Goal: Answer question/provide support

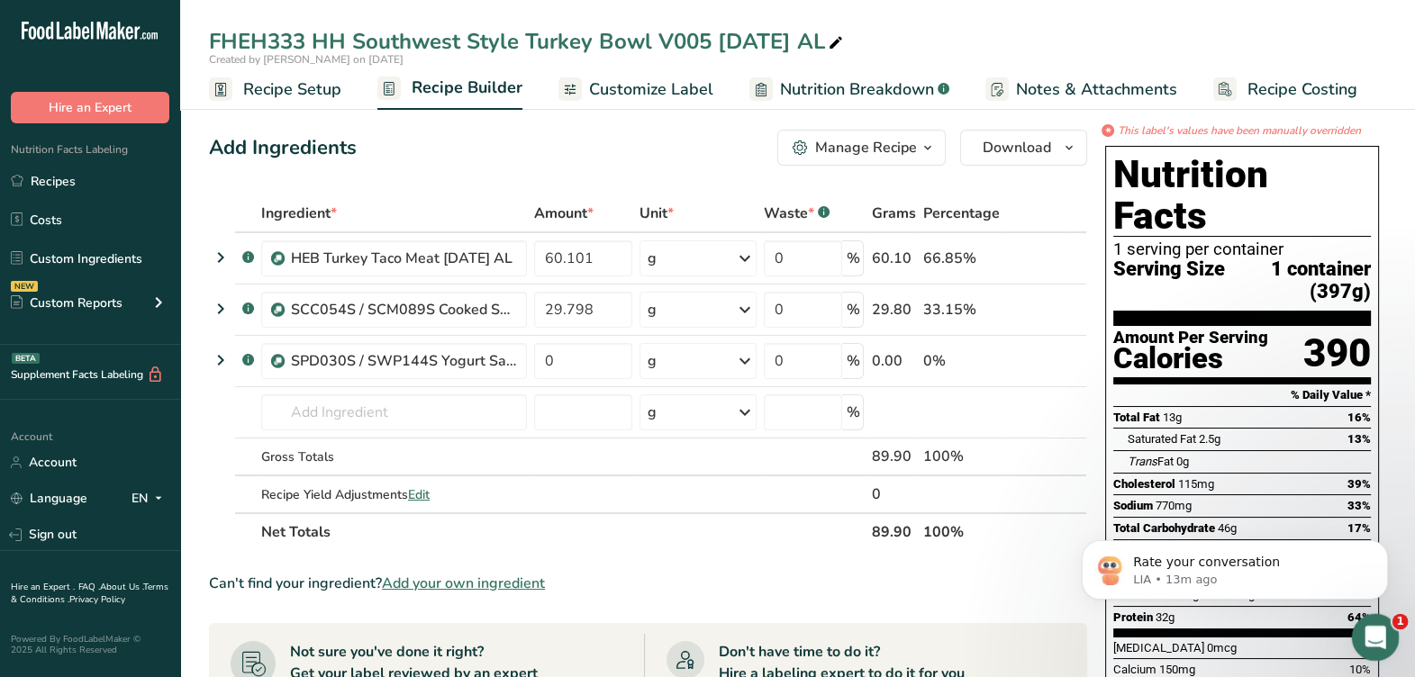
click at [1383, 630] on icon "Open Intercom Messenger" at bounding box center [1373, 636] width 30 height 30
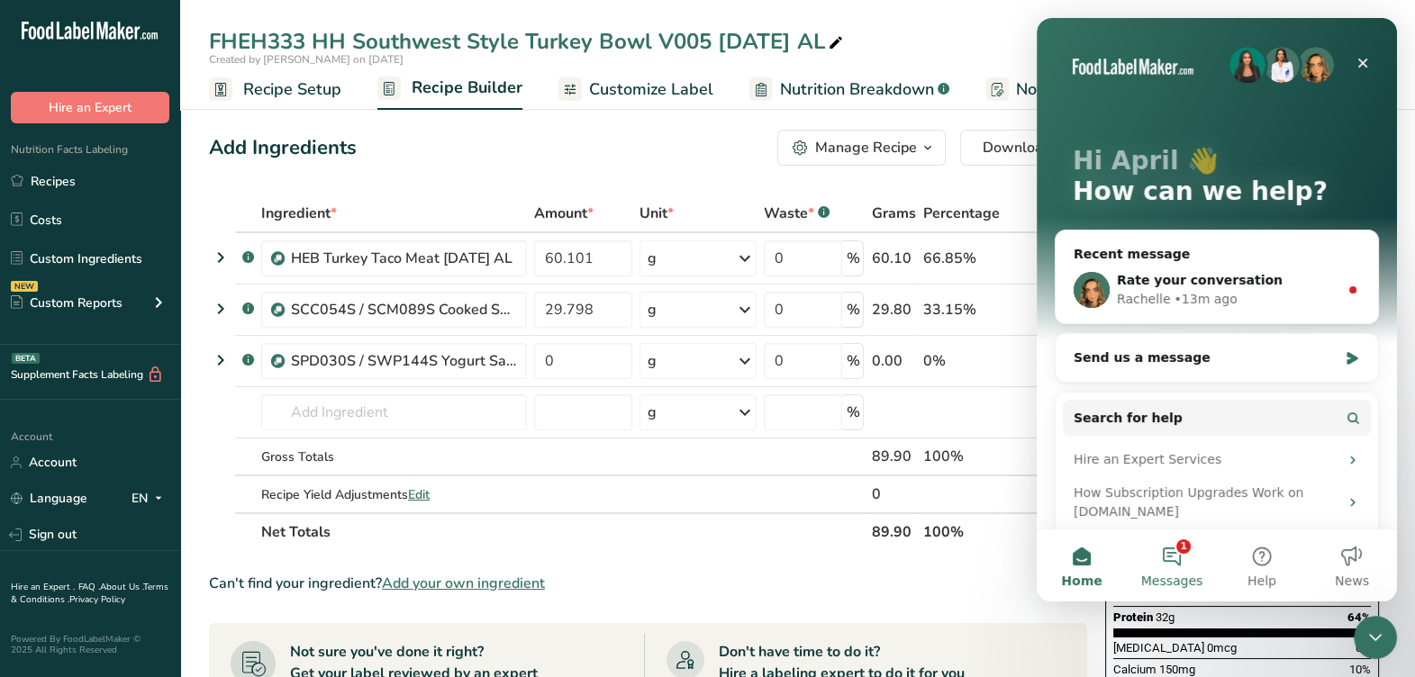
click at [1193, 559] on button "1 Messages" at bounding box center [1172, 566] width 90 height 72
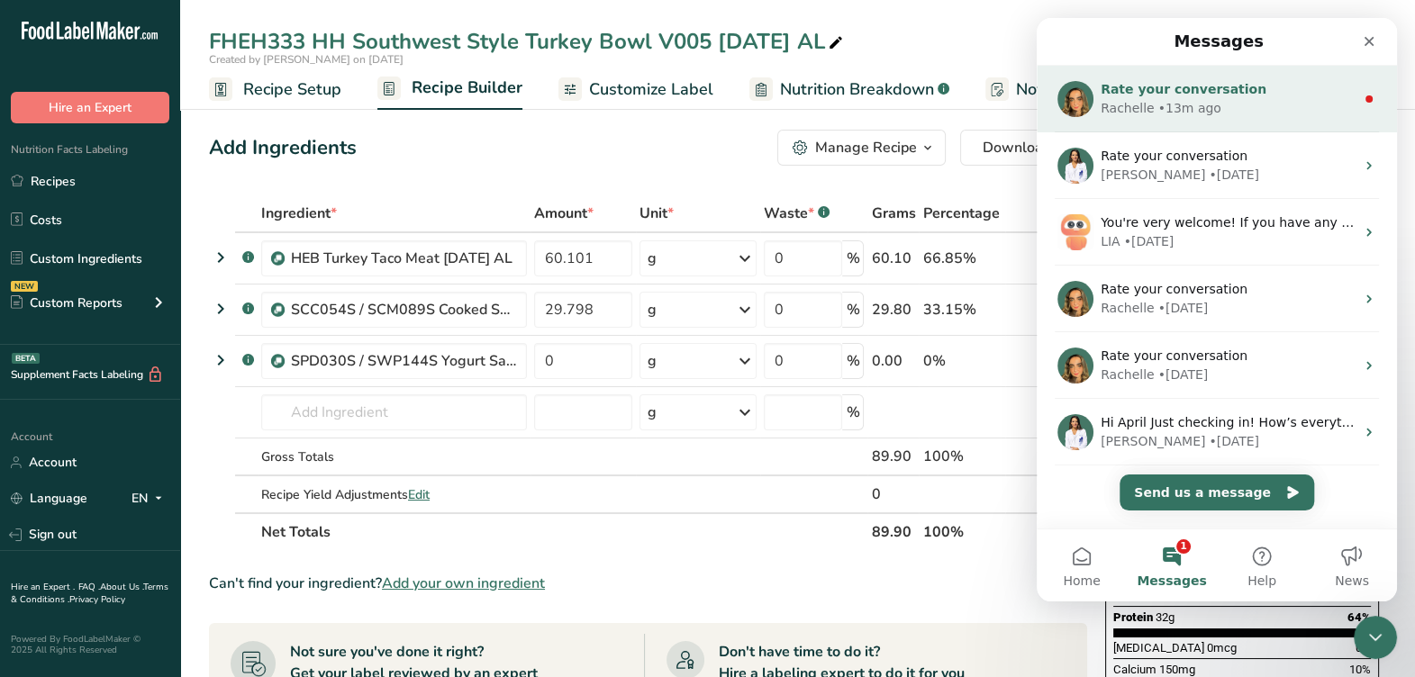
click at [1210, 94] on span "Rate your conversation" at bounding box center [1184, 89] width 166 height 14
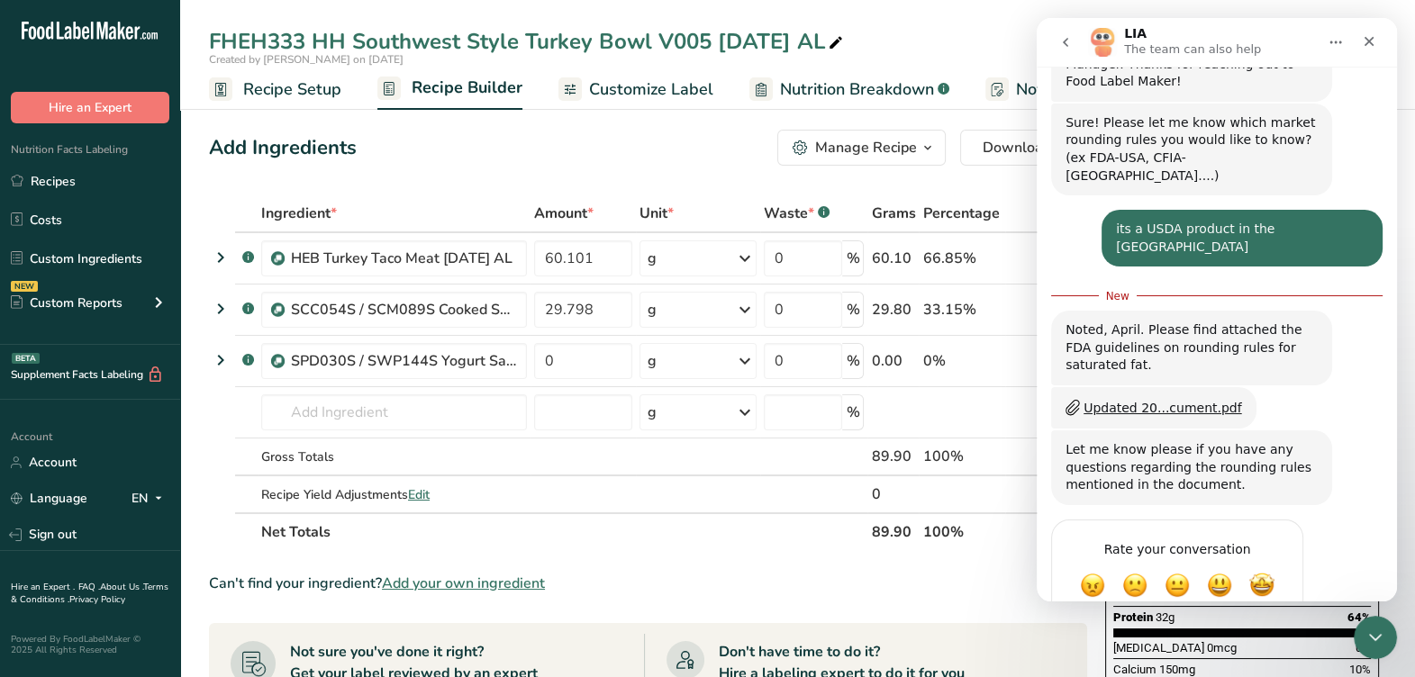
scroll to position [485, 0]
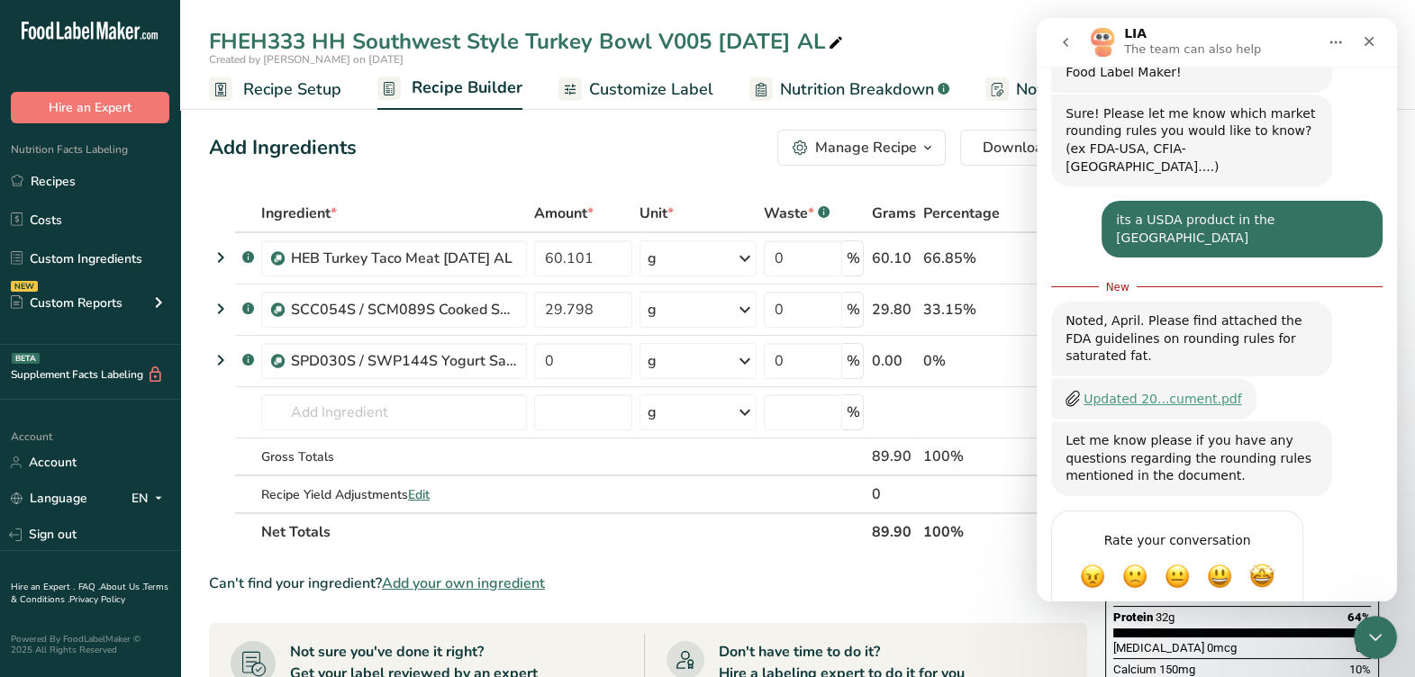
click at [1199, 390] on div "Updated 20...cument.pdf" at bounding box center [1163, 399] width 159 height 19
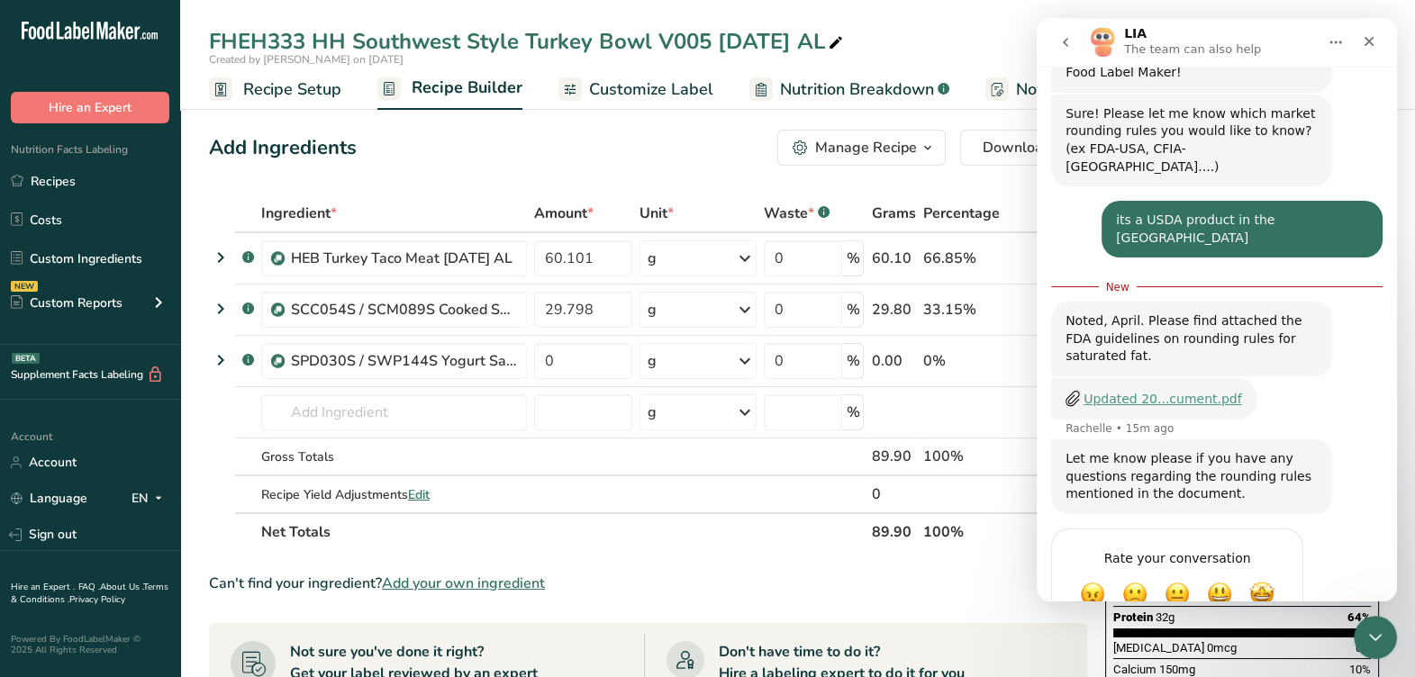
scroll to position [503, 0]
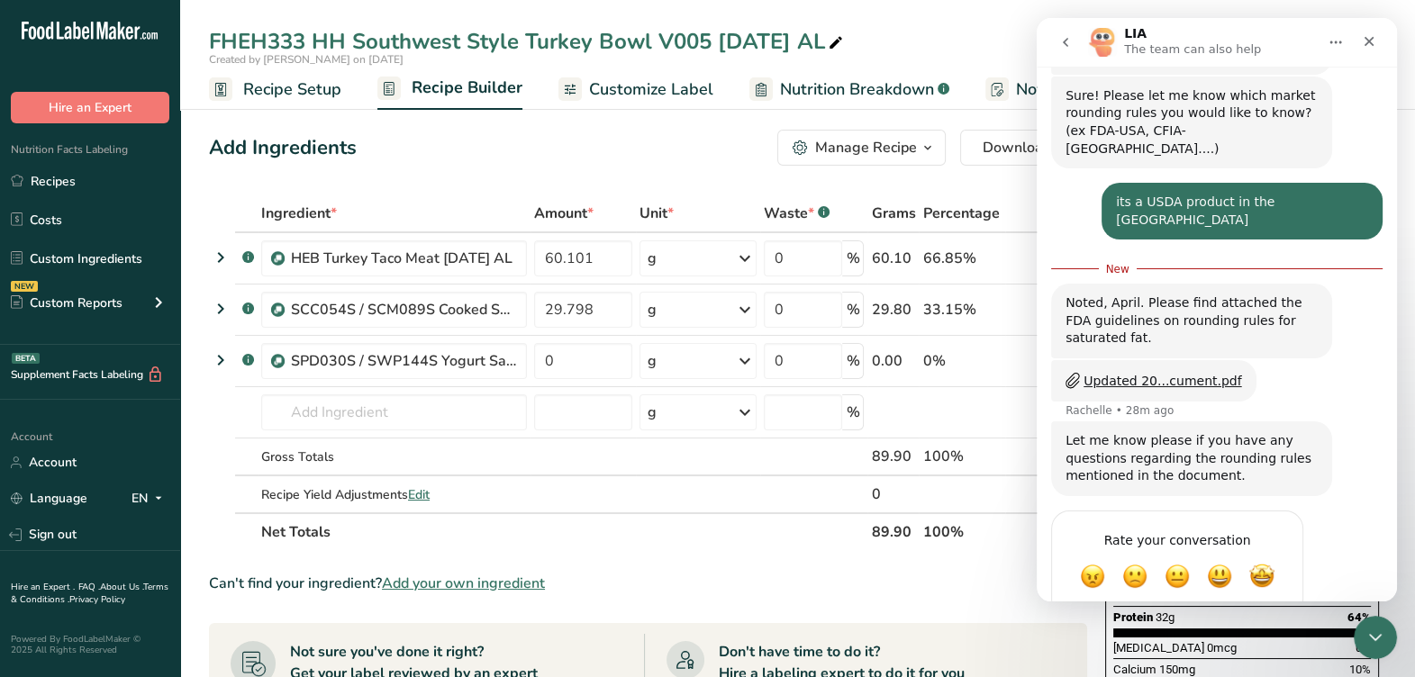
click at [1321, 450] on div "Let me know please if you have any questions regarding the rounding rules menti…" at bounding box center [1216, 466] width 331 height 89
click at [1391, 644] on div "Close Intercom Messenger" at bounding box center [1372, 634] width 43 height 43
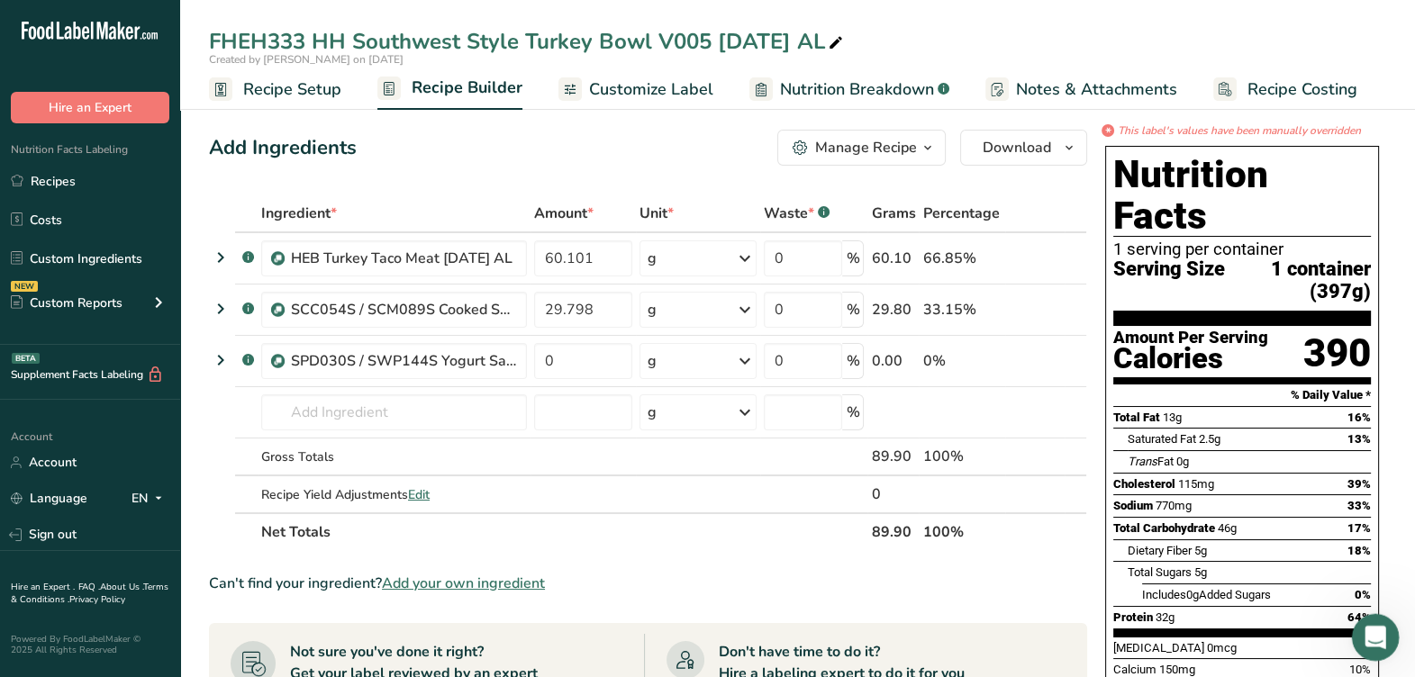
scroll to position [455, 0]
click at [1392, 643] on div "Open Intercom Messenger" at bounding box center [1372, 634] width 59 height 59
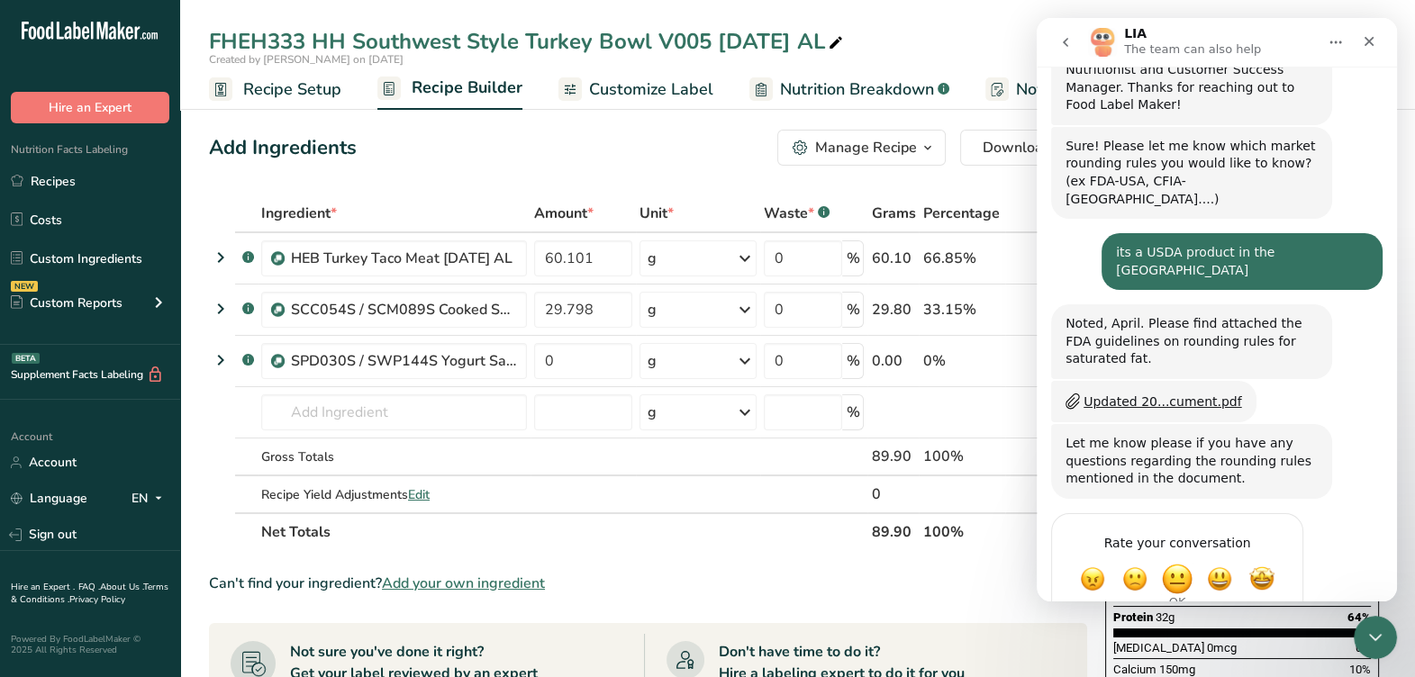
click at [1179, 563] on span "OK" at bounding box center [1177, 579] width 32 height 32
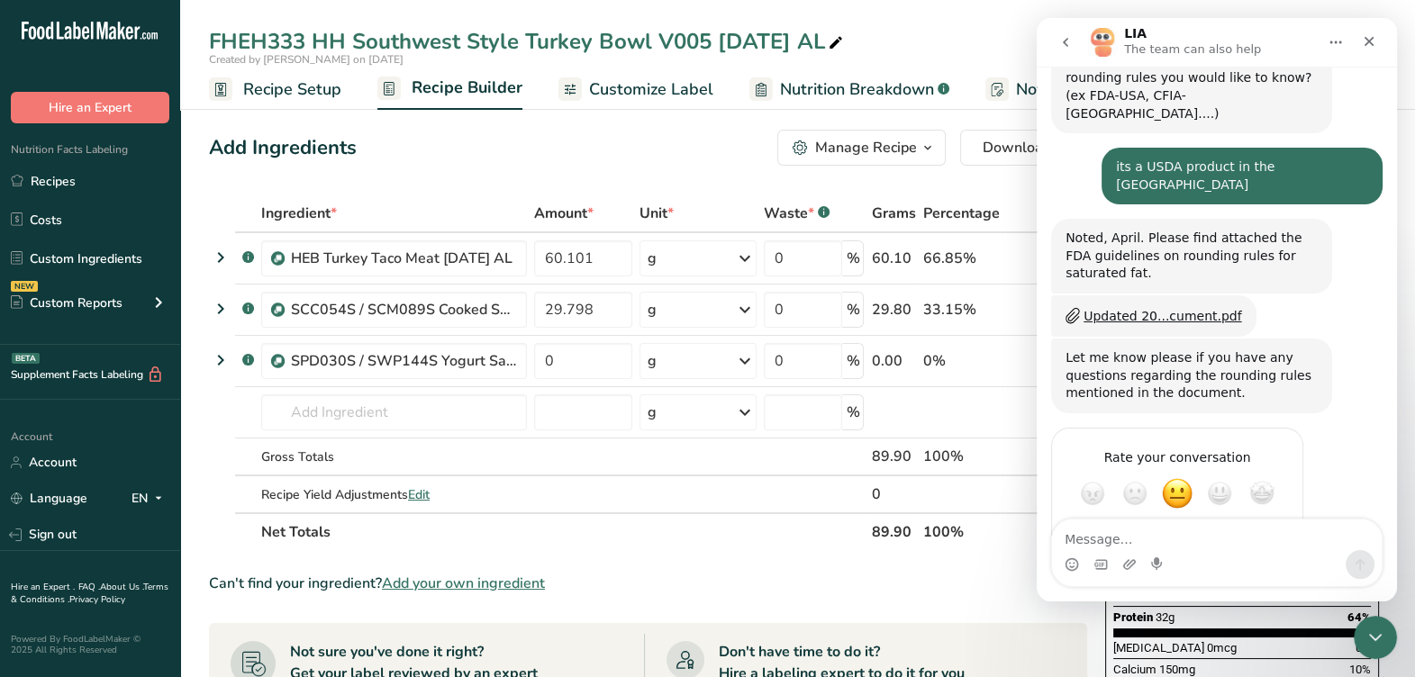
scroll to position [568, 0]
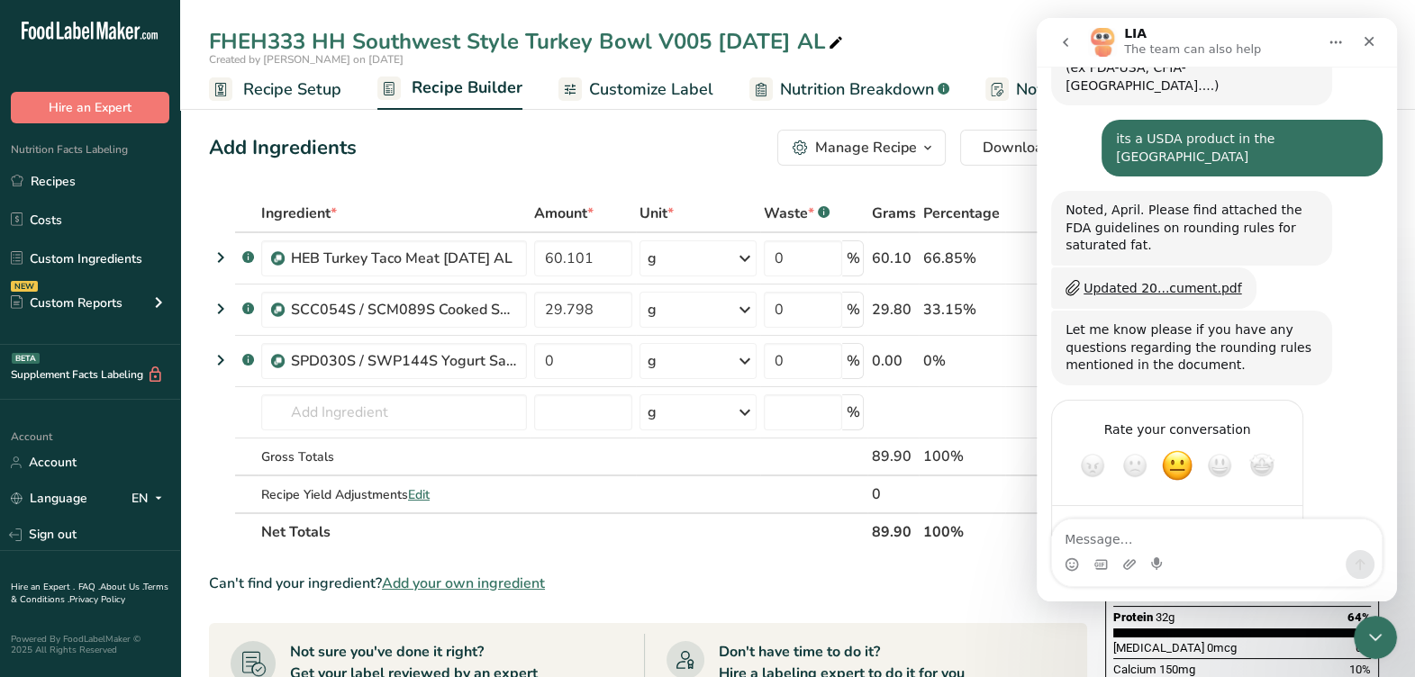
click at [1179, 540] on textarea "Message…" at bounding box center [1217, 535] width 330 height 31
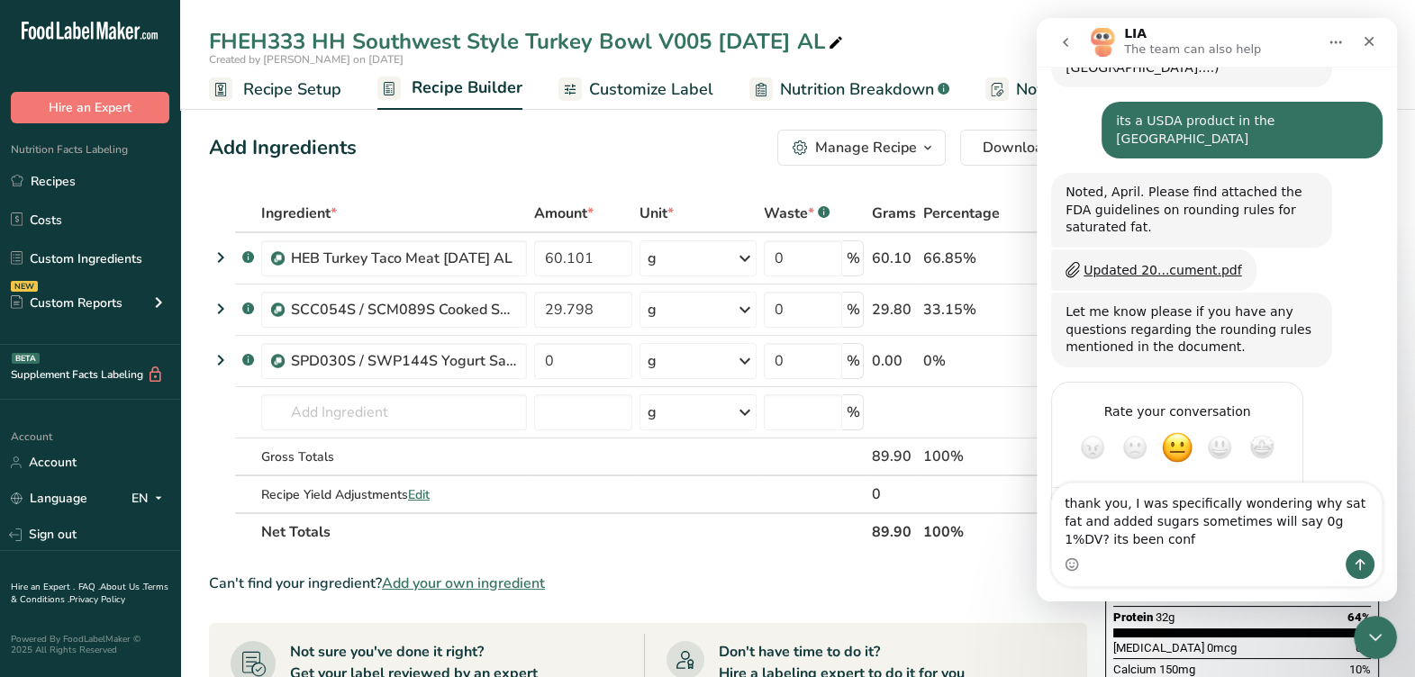
scroll to position [604, 0]
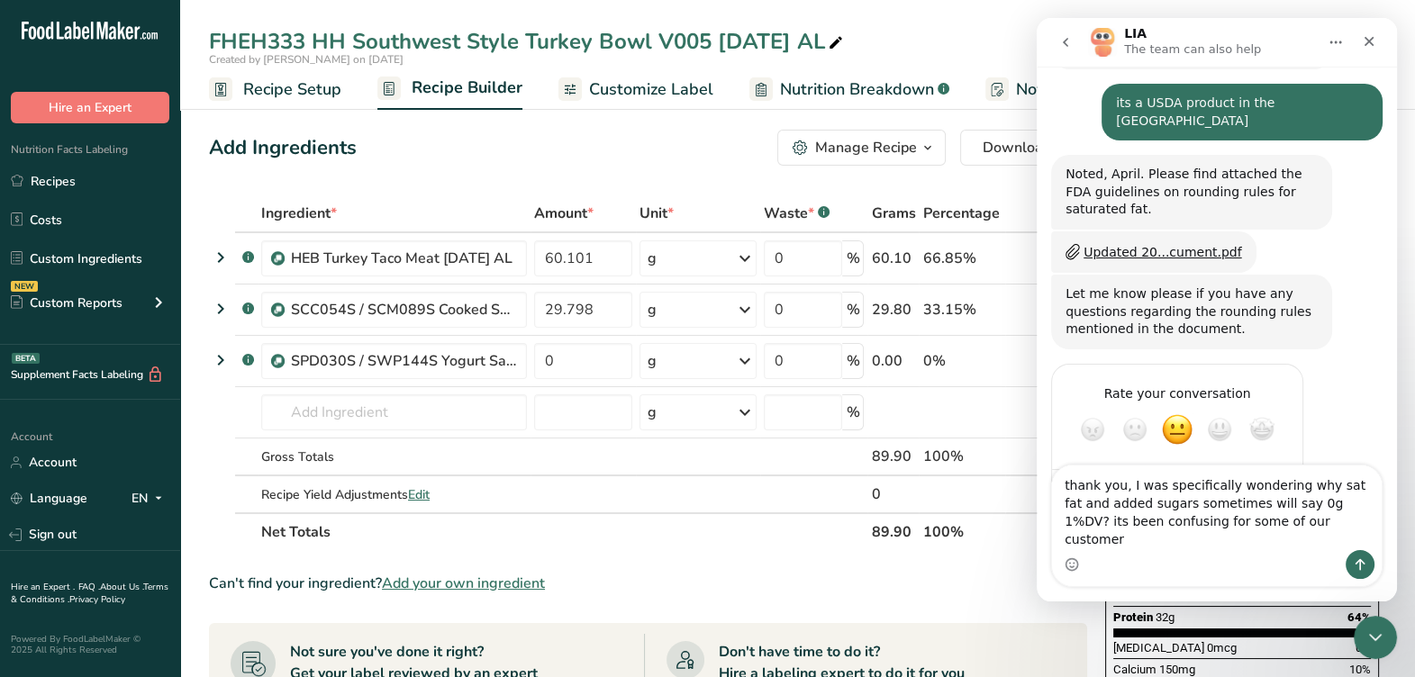
type textarea "thank you, I was specifically wondering why sat fat and added sugars sometimes …"
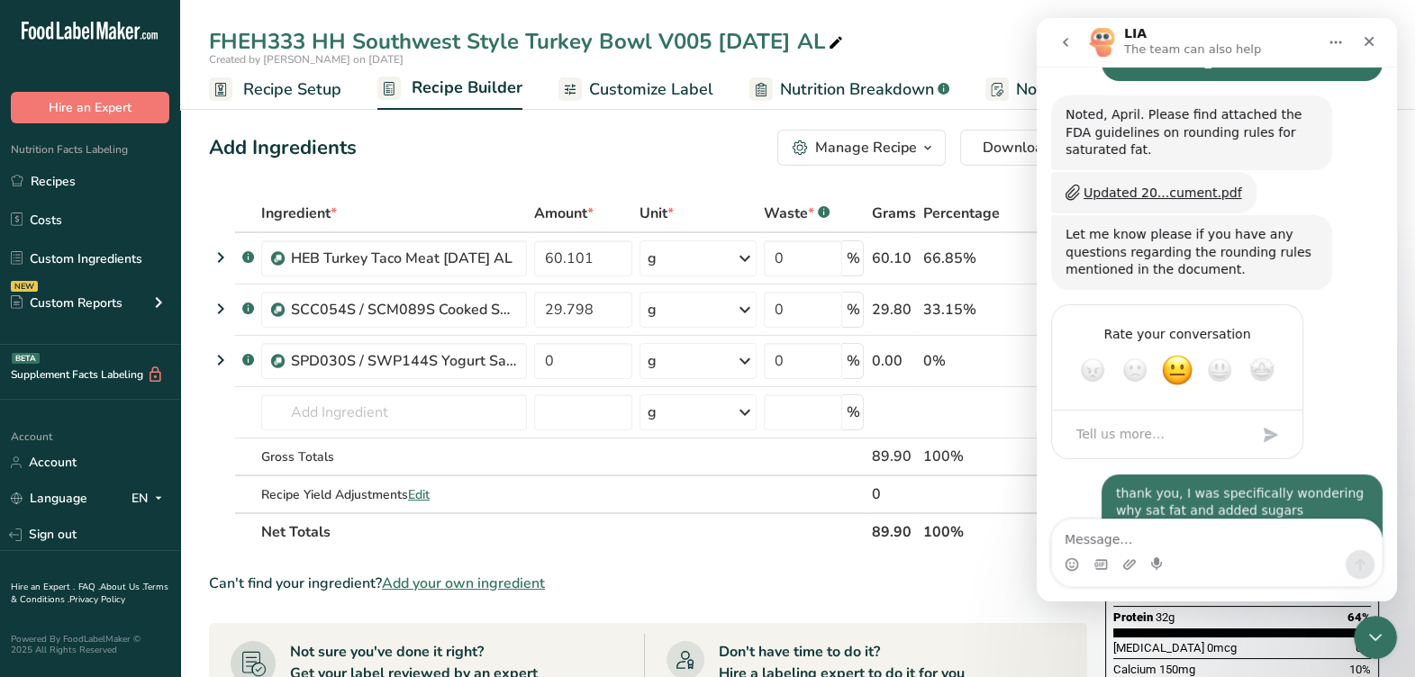
scroll to position [676, 0]
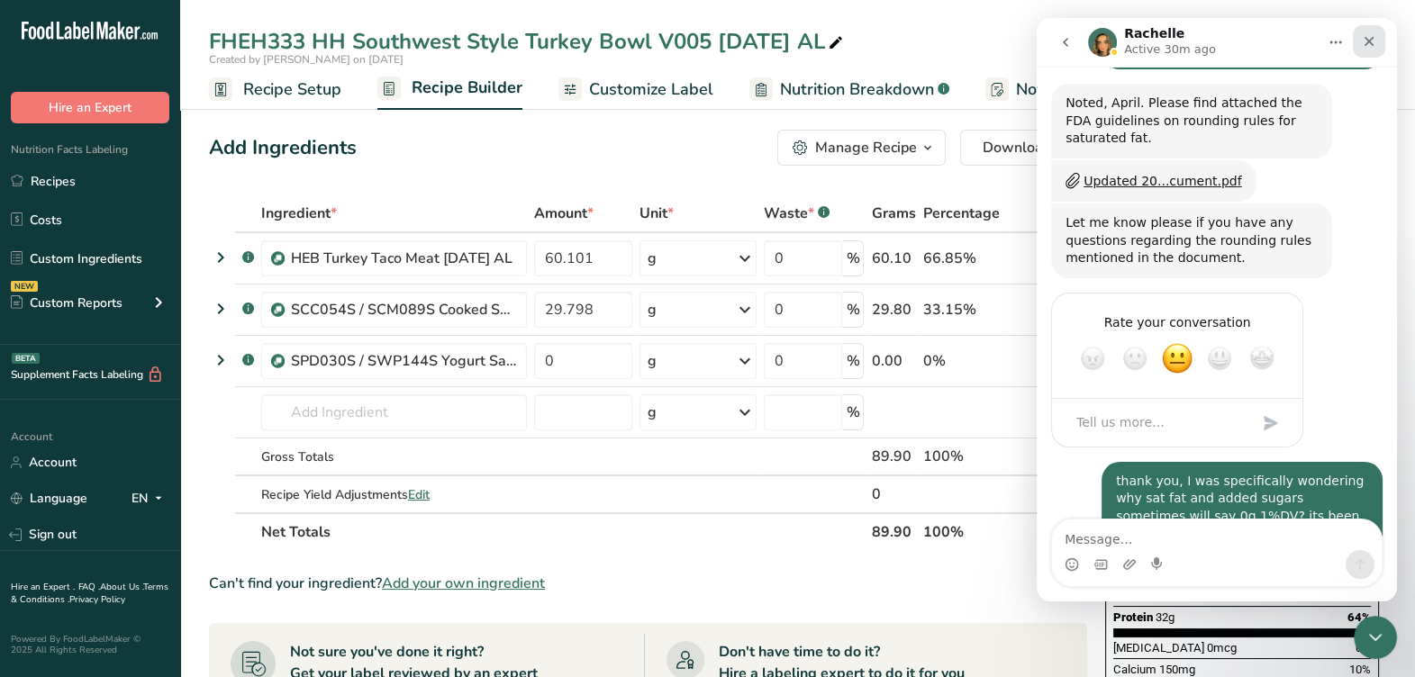
click at [1382, 49] on div "Close" at bounding box center [1369, 41] width 32 height 32
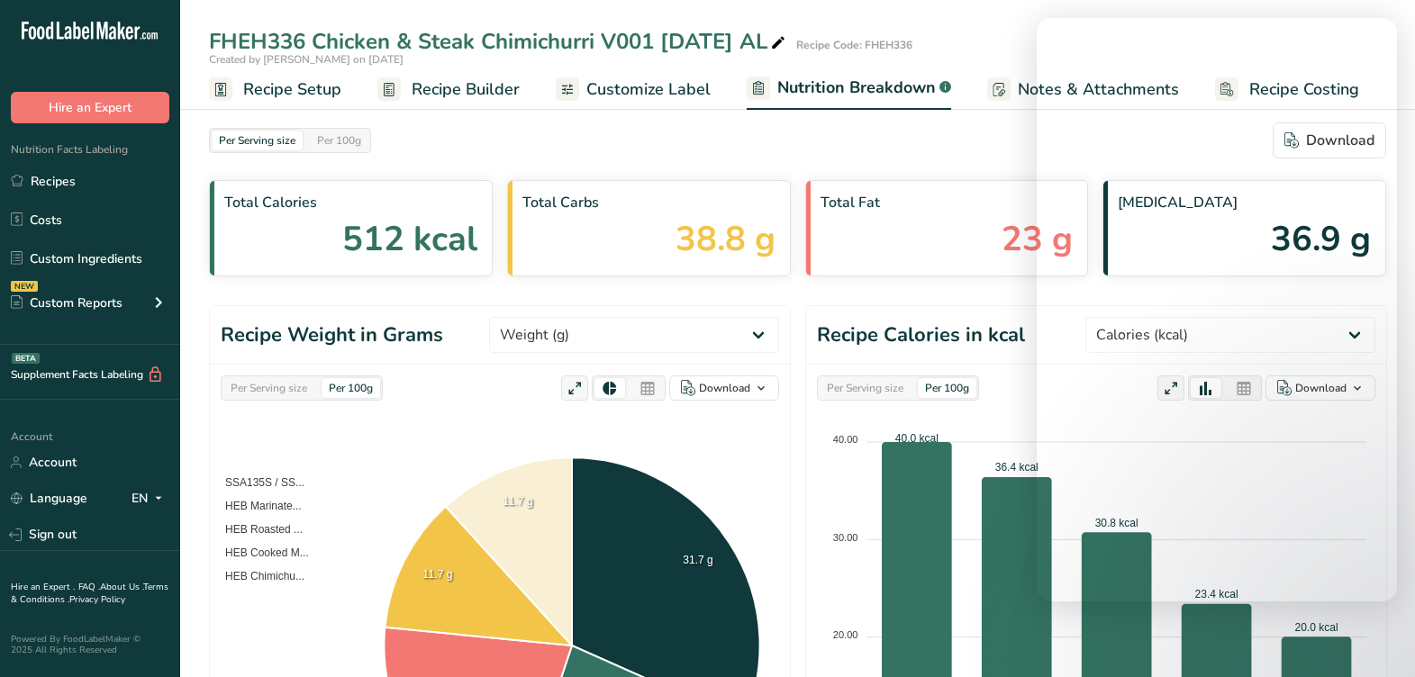
select select "Calories"
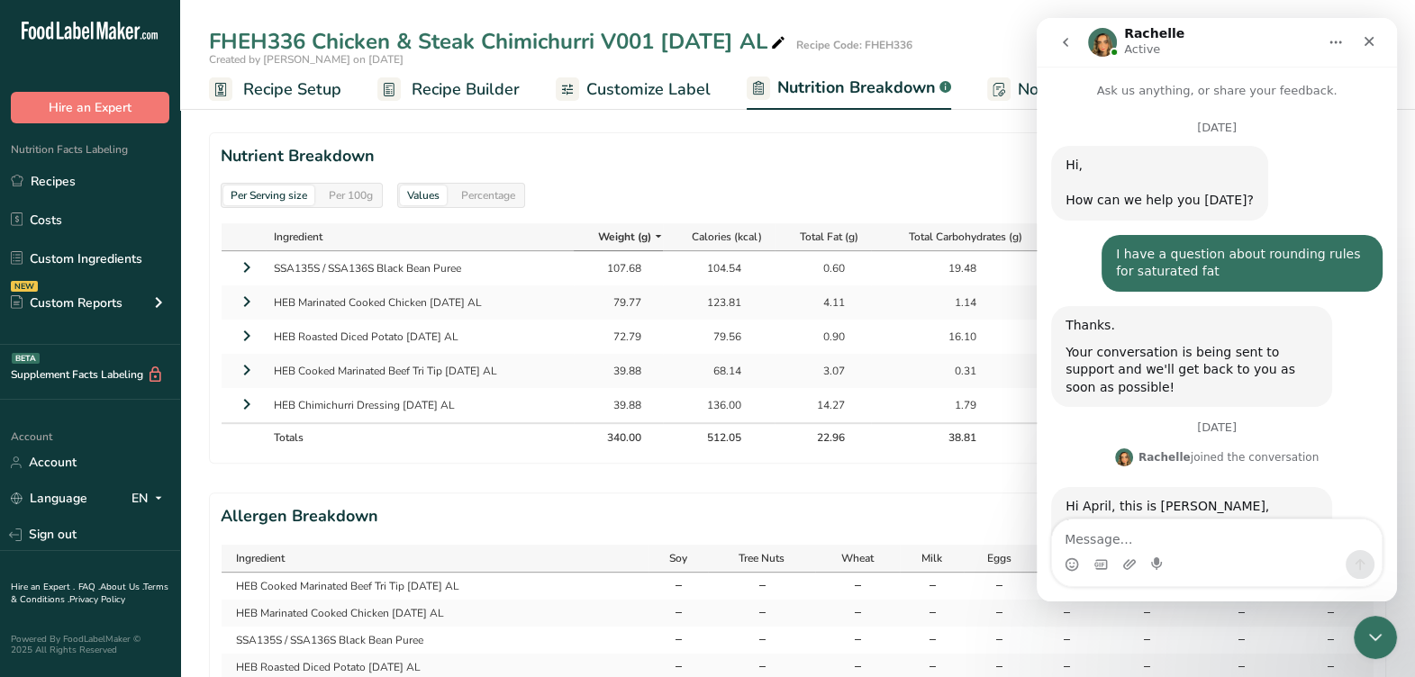
scroll to position [2, 0]
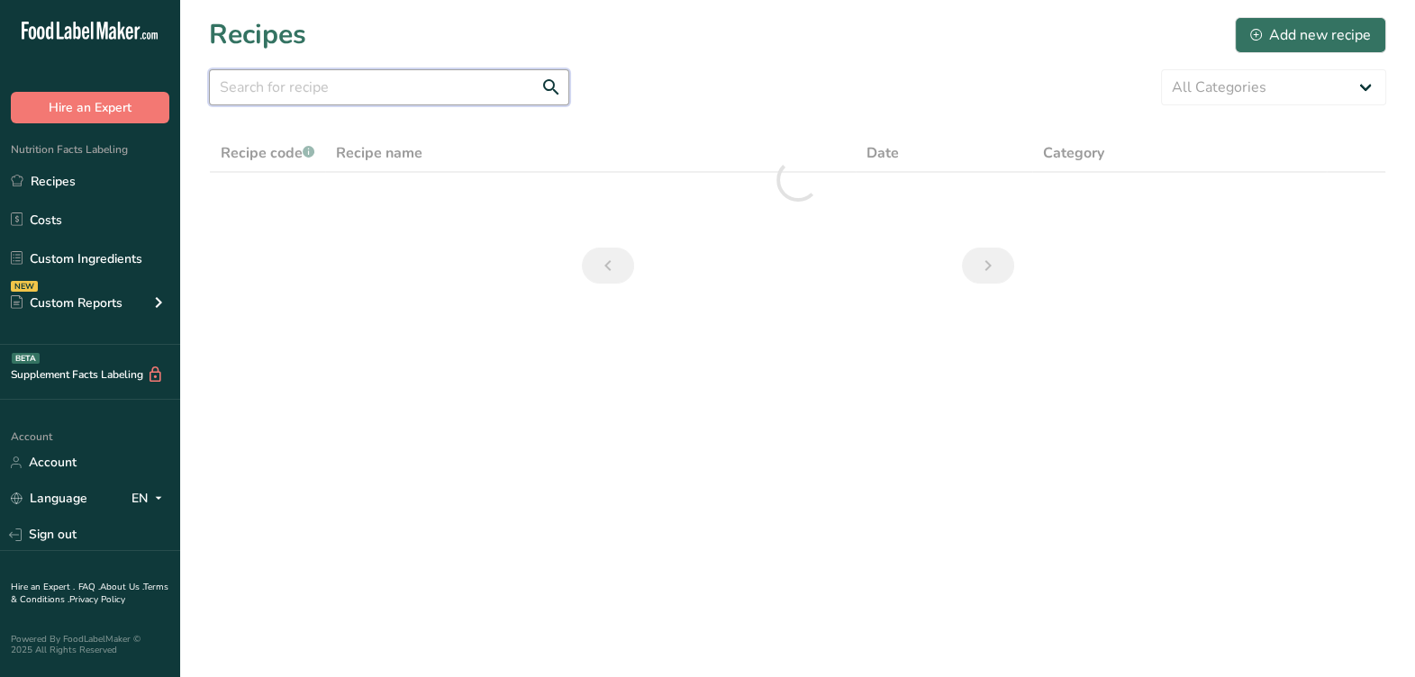
click at [406, 86] on input "text" at bounding box center [389, 87] width 360 height 36
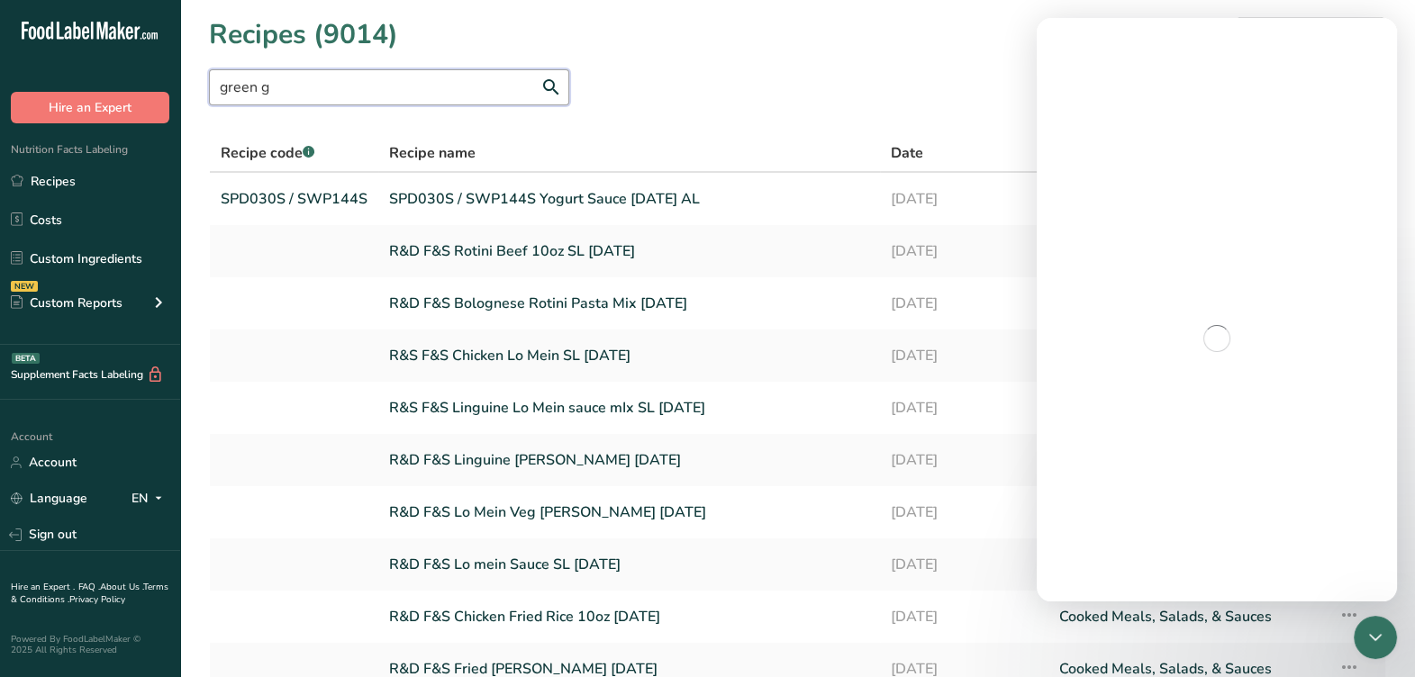
type input "green g"
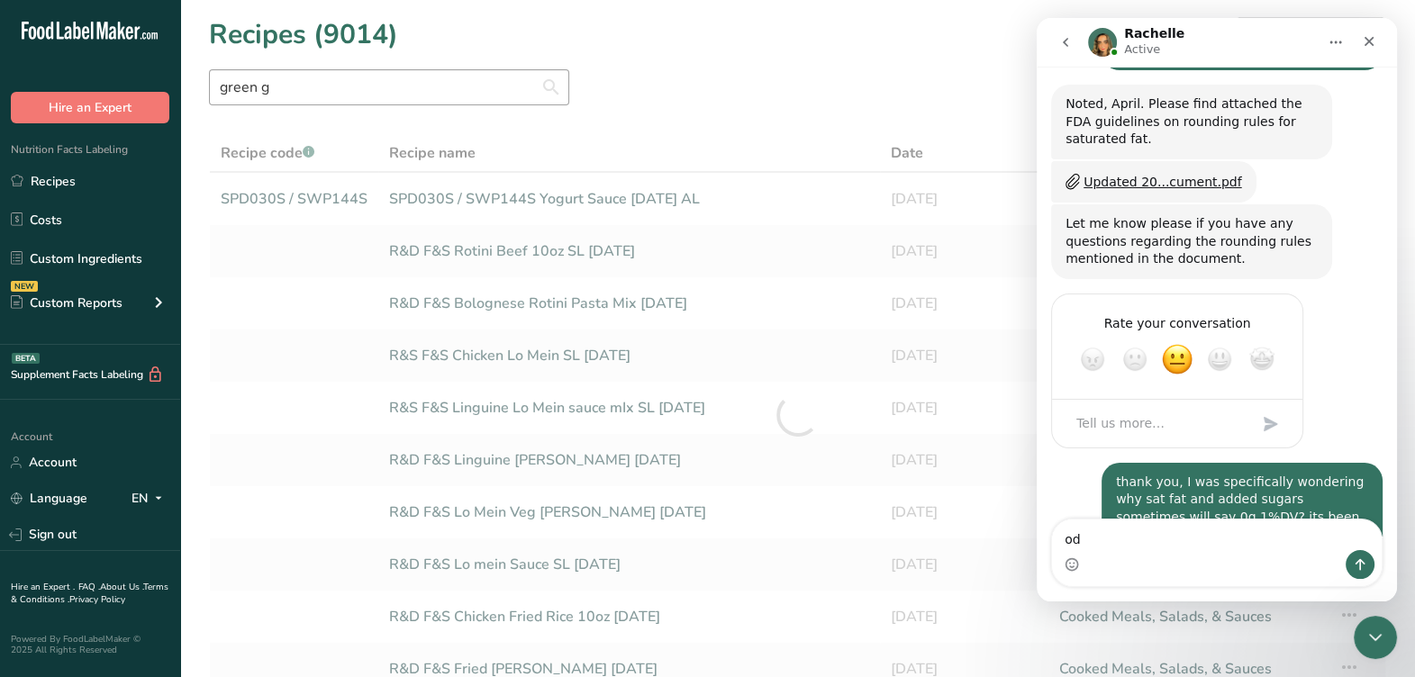
scroll to position [676, 0]
type textarea "o"
click at [1360, 37] on div "Close" at bounding box center [1369, 41] width 32 height 32
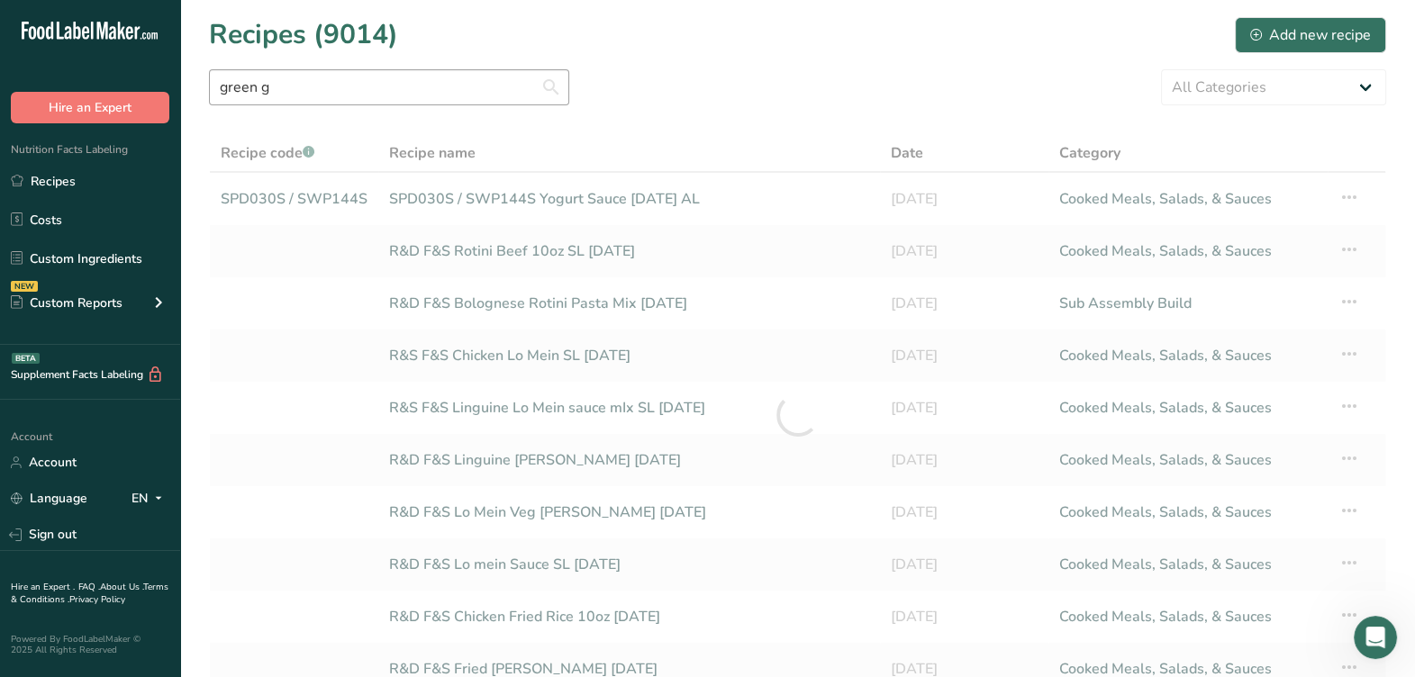
scroll to position [0, 0]
click at [362, 95] on input "green g" at bounding box center [389, 87] width 360 height 36
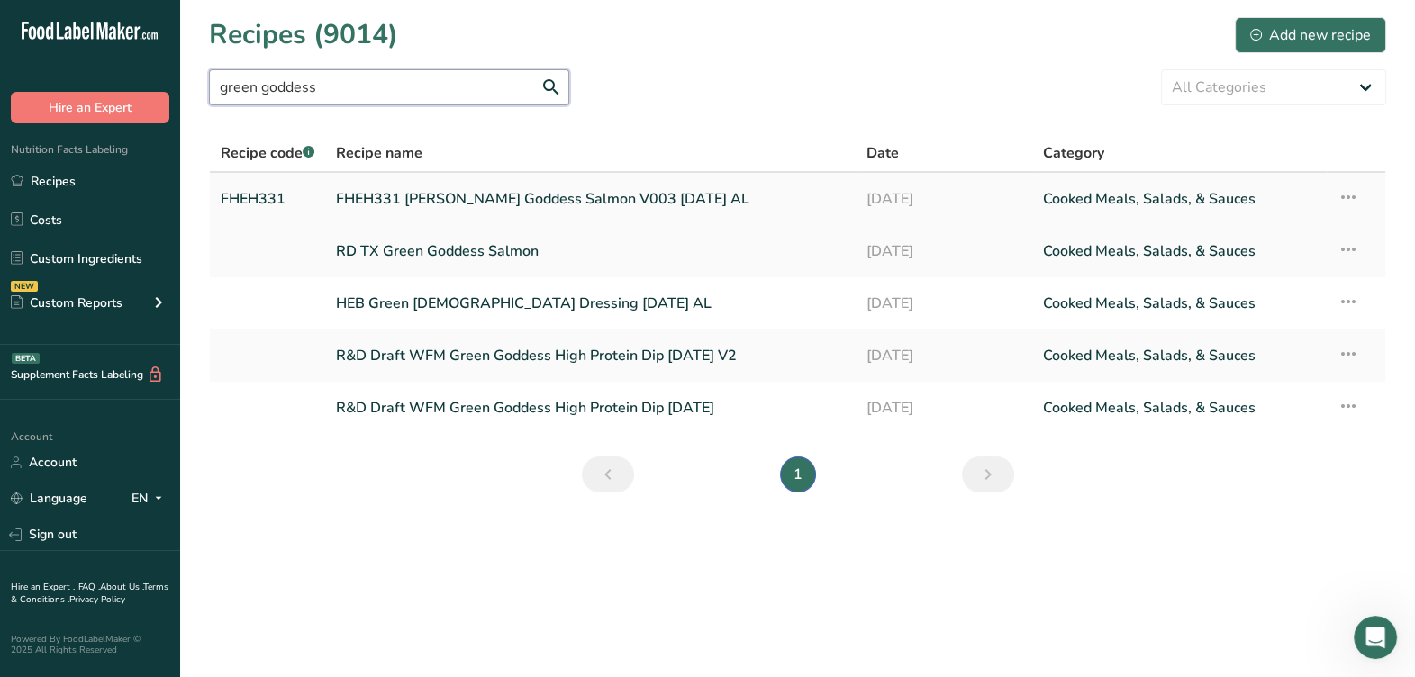
type input "green goddess"
click at [622, 197] on link "FHEH331 HH Green Goddess Salmon V003 5-5-25 AL" at bounding box center [590, 199] width 508 height 38
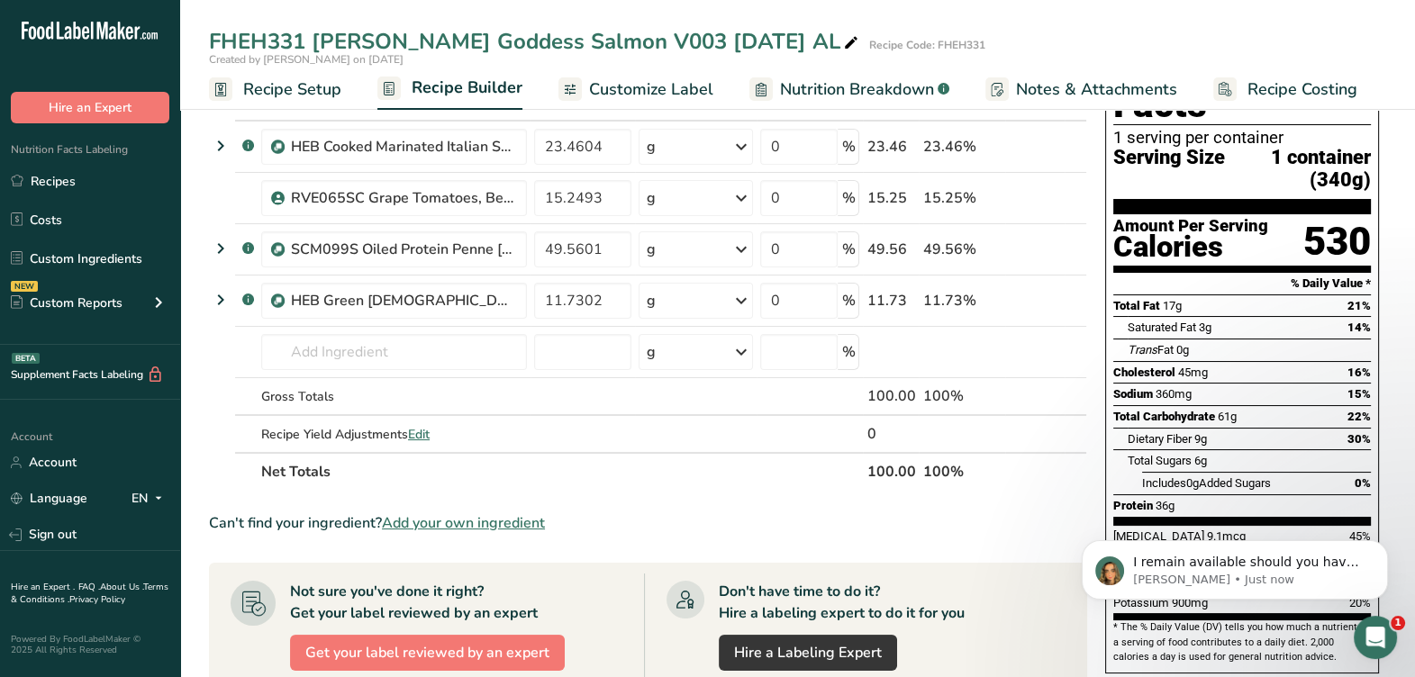
scroll to position [893, 0]
click at [1369, 641] on icon "Open Intercom Messenger" at bounding box center [1373, 636] width 30 height 30
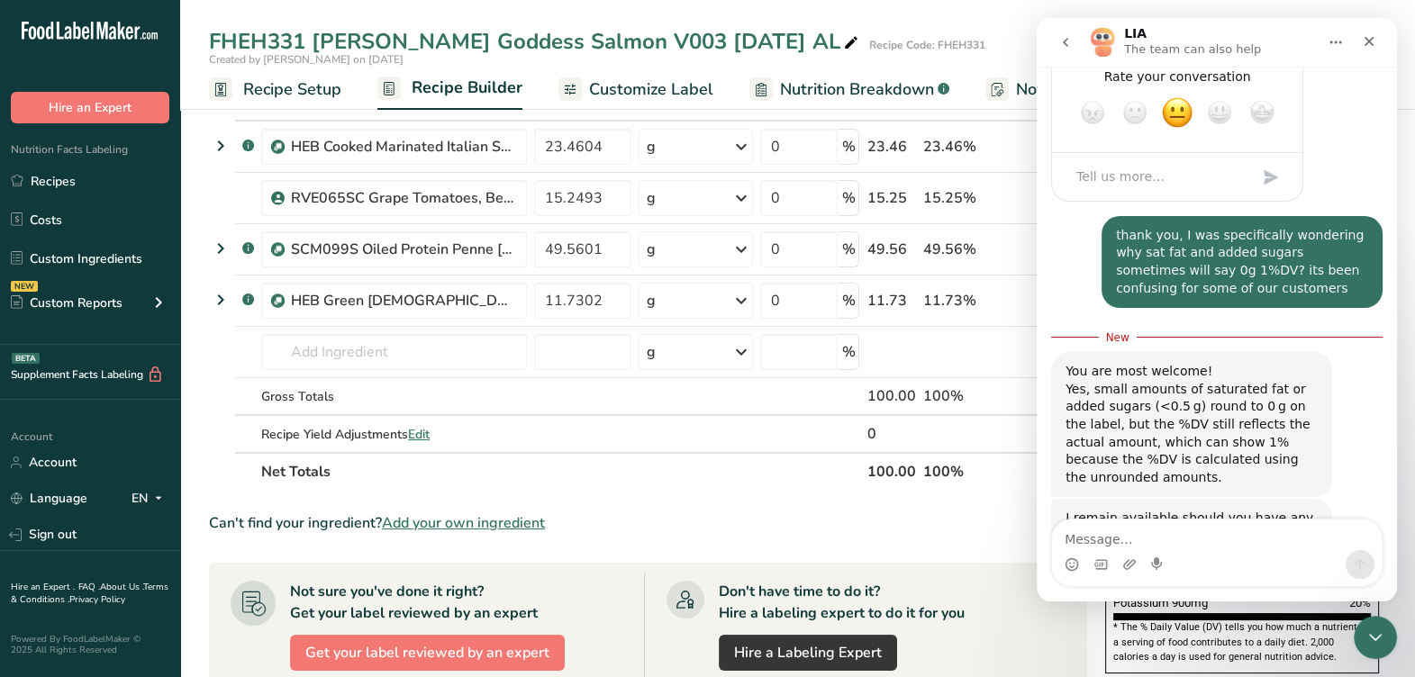
scroll to position [923, 0]
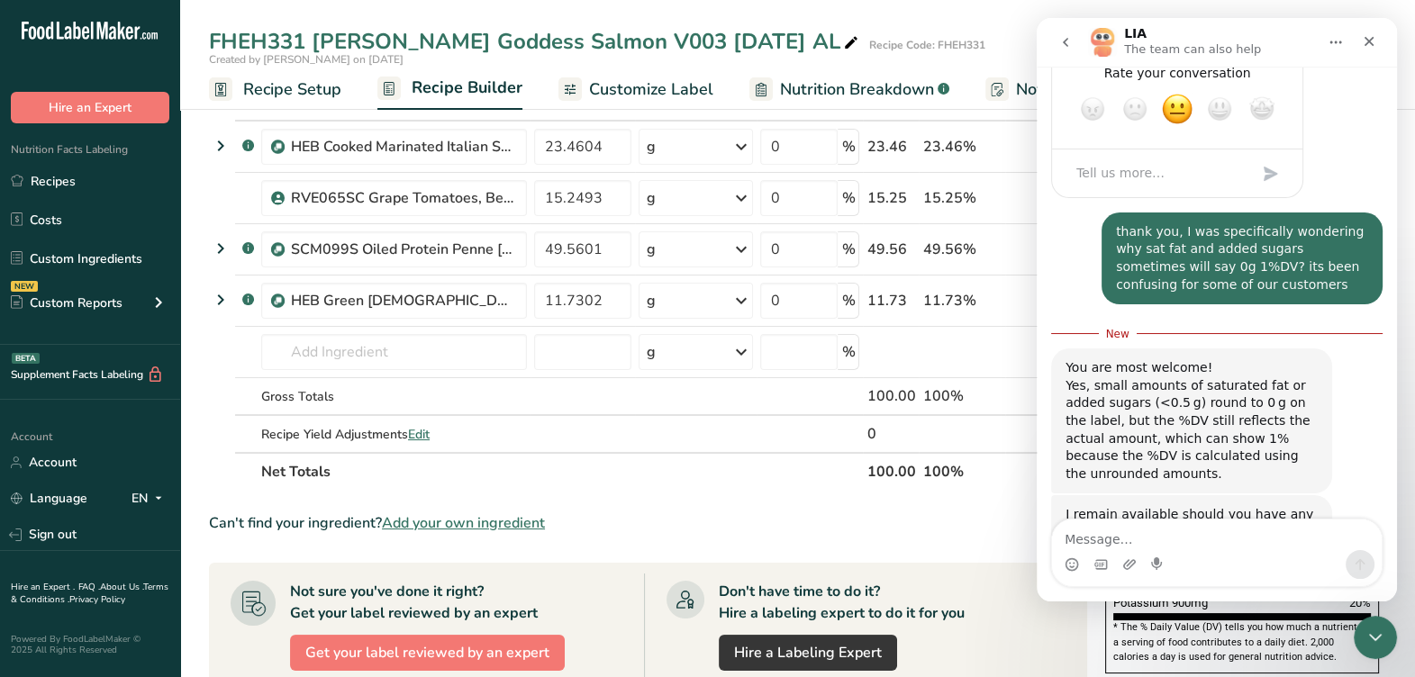
click at [775, 489] on section "Ingredient * Amount * Unit * Waste * .a-a{fill:#347362;}.b-a{fill:#fff;} Grams …" at bounding box center [648, 620] width 878 height 1074
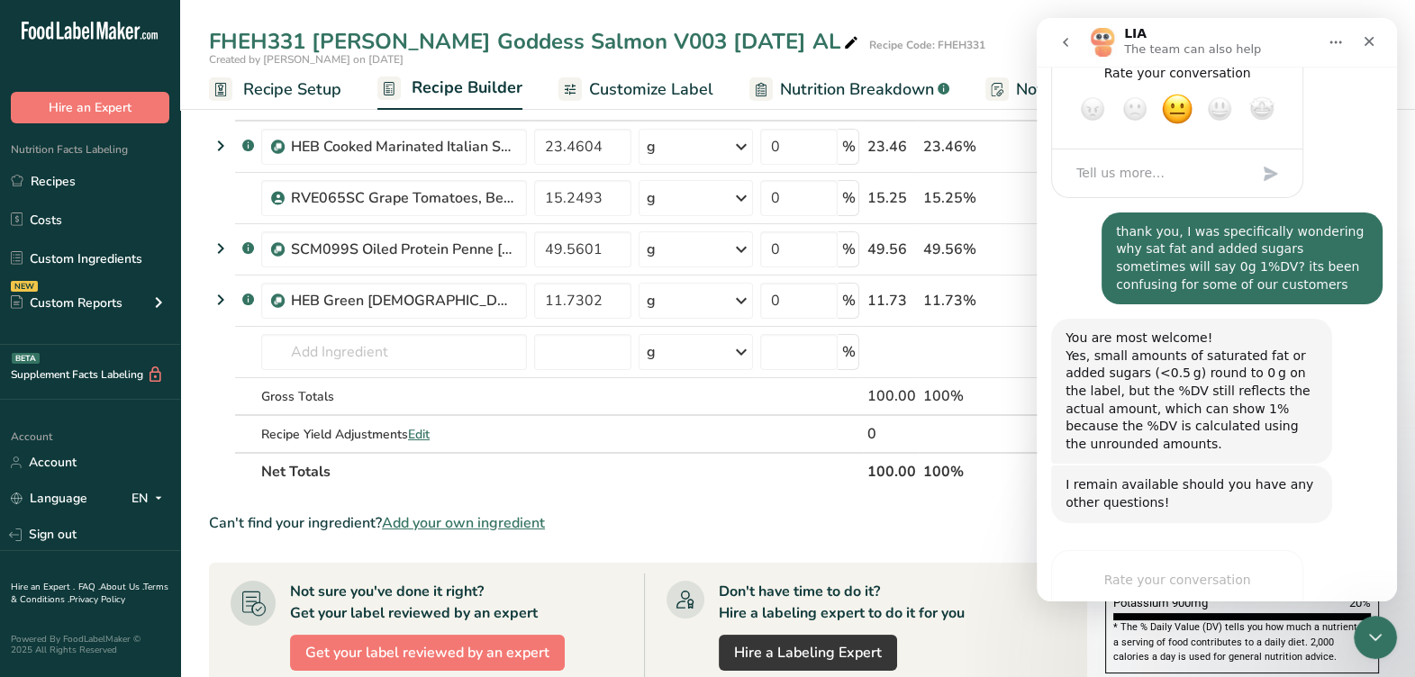
scroll to position [851, 0]
